Goal: Information Seeking & Learning: Learn about a topic

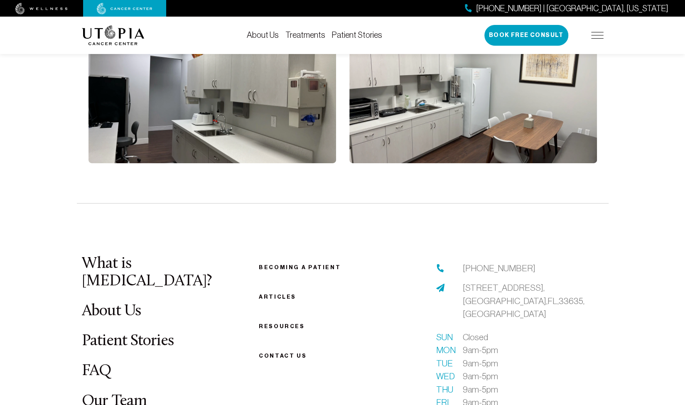
scroll to position [1829, 0]
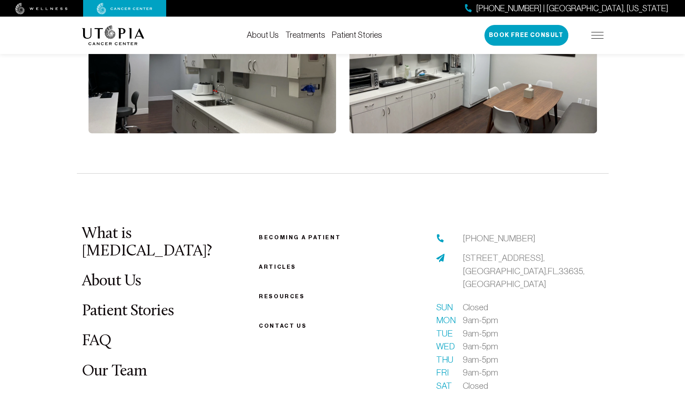
click at [150, 226] on link "What is [MEDICAL_DATA]?" at bounding box center [147, 243] width 130 height 34
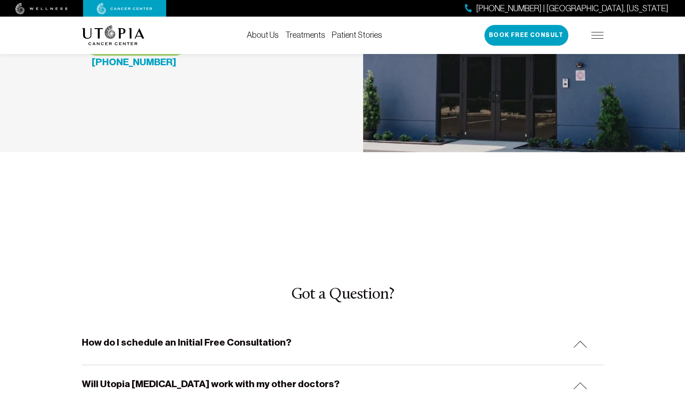
scroll to position [2411, 0]
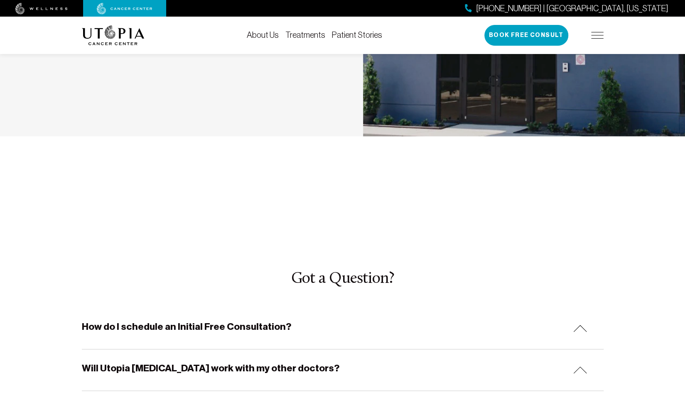
click at [198, 321] on h5 "How do I schedule an Initial Free Consultation?" at bounding box center [187, 327] width 210 height 13
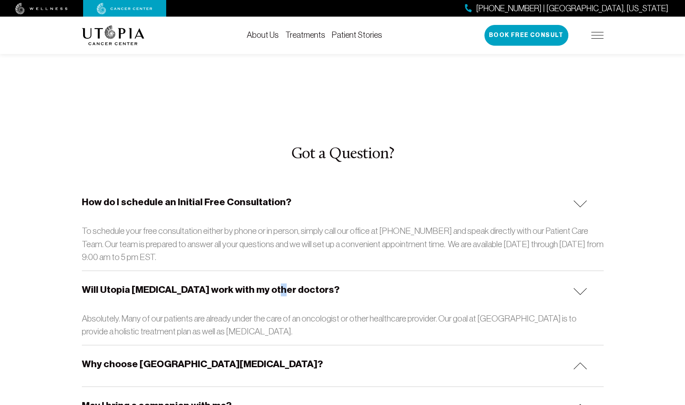
scroll to position [2577, 0]
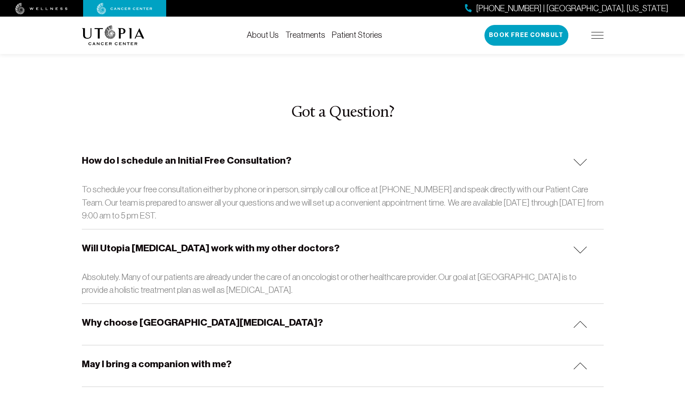
click at [183, 316] on h5 "Why choose [GEOGRAPHIC_DATA][MEDICAL_DATA]?" at bounding box center [202, 322] width 241 height 13
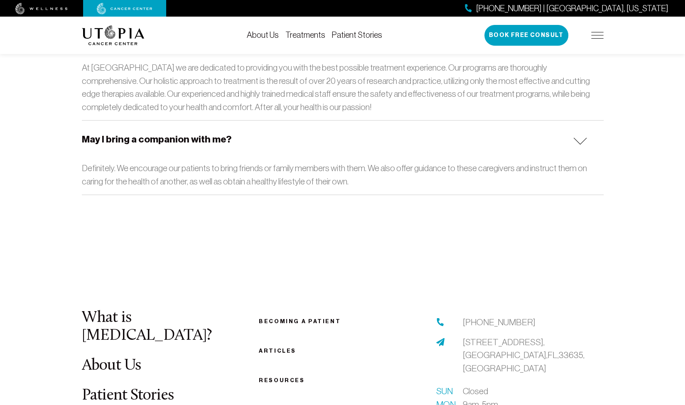
scroll to position [2868, 0]
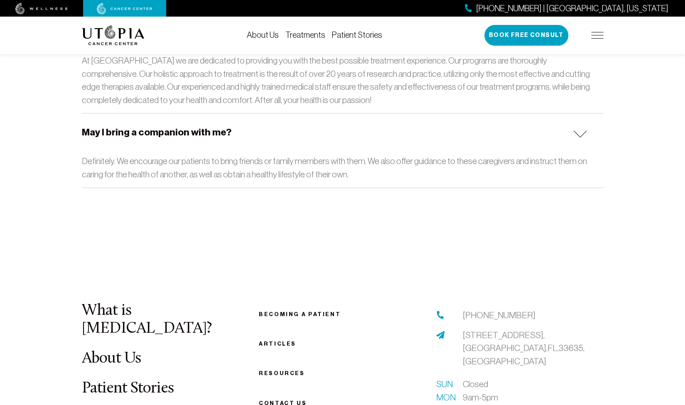
click at [116, 380] on link "Patient Stories" at bounding box center [128, 388] width 92 height 16
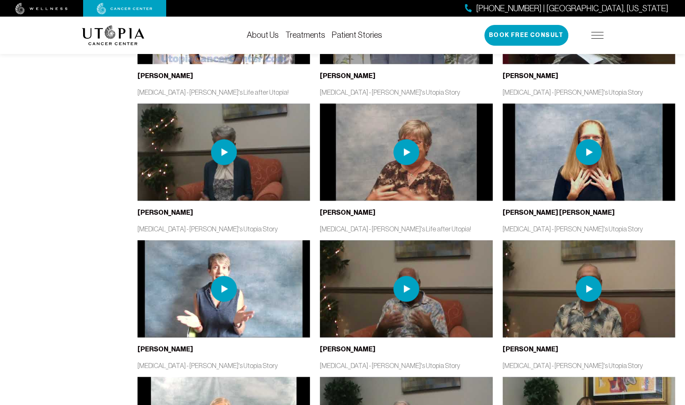
scroll to position [624, 0]
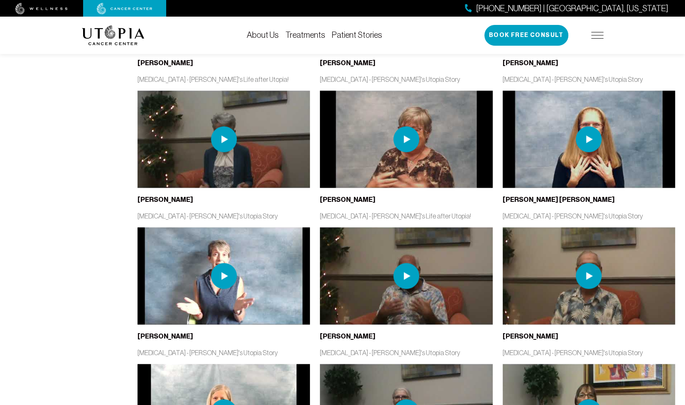
click at [372, 288] on img at bounding box center [406, 275] width 173 height 97
